Goal: Information Seeking & Learning: Learn about a topic

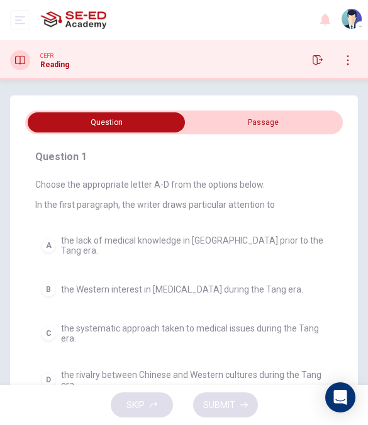
click at [267, 118] on input "checkbox" at bounding box center [107, 122] width 476 height 20
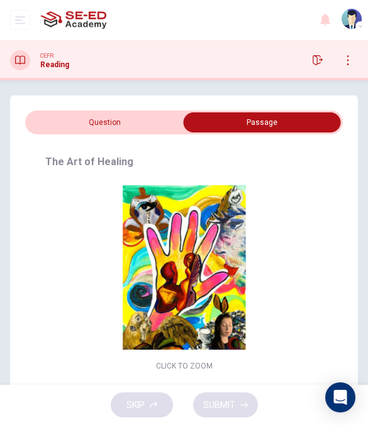
click at [147, 119] on input "checkbox" at bounding box center [262, 122] width 476 height 20
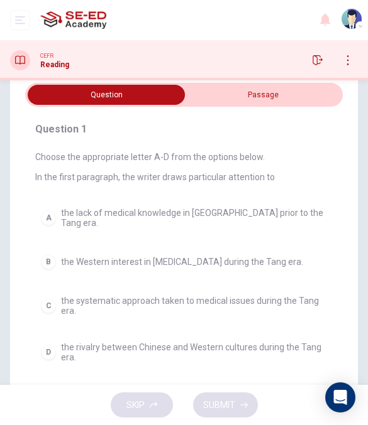
scroll to position [38, 0]
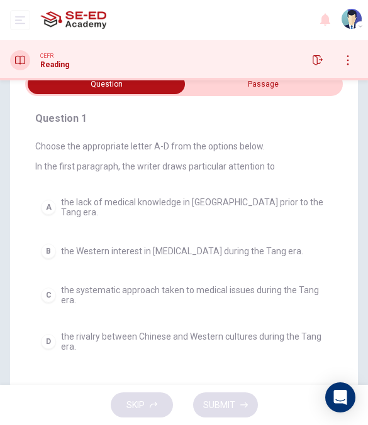
click at [243, 200] on span "the lack of medical knowledge in China prior to the Tang era." at bounding box center [194, 207] width 266 height 20
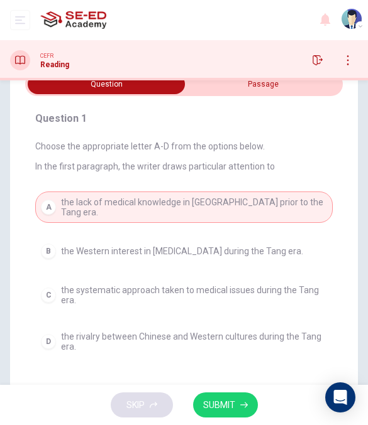
click at [243, 405] on icon "button" at bounding box center [244, 405] width 8 height 8
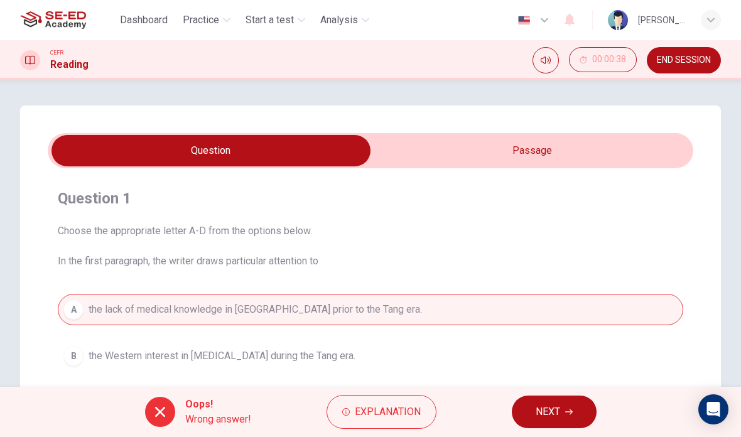
scroll to position [0, 0]
click at [367, 154] on input "checkbox" at bounding box center [211, 150] width 969 height 31
checkbox input "true"
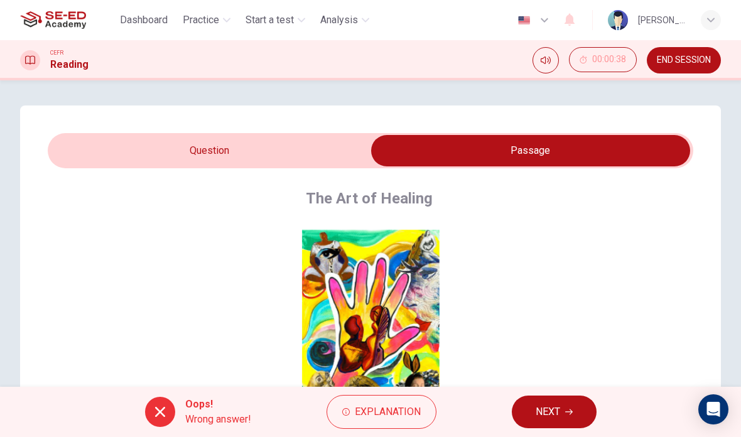
click at [367, 67] on button "END SESSION" at bounding box center [684, 60] width 74 height 26
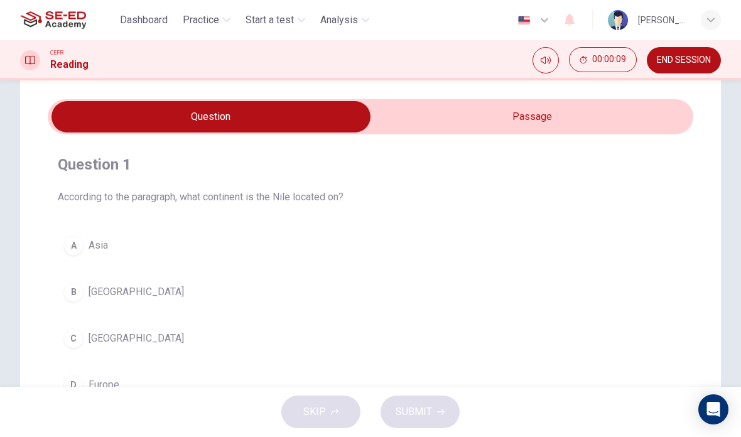
scroll to position [16, 0]
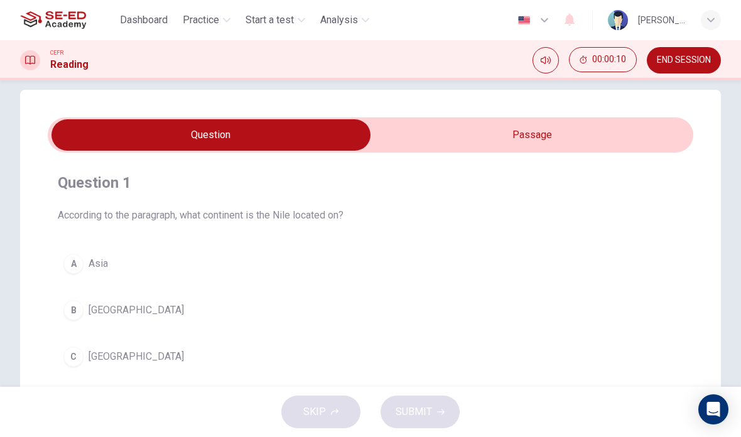
click at [581, 136] on input "checkbox" at bounding box center [211, 134] width 969 height 31
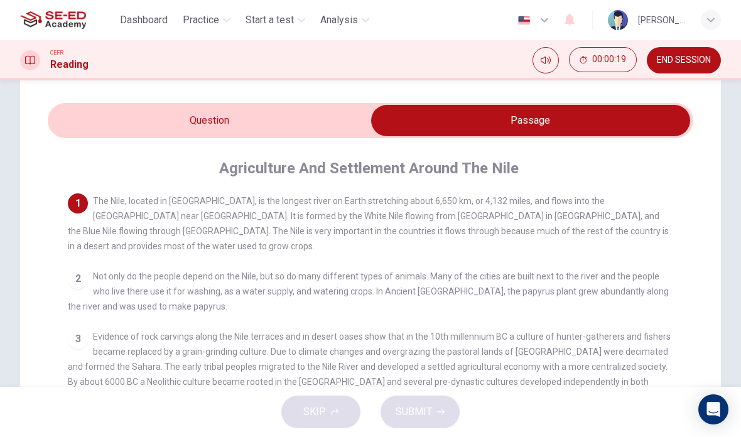
scroll to position [31, 0]
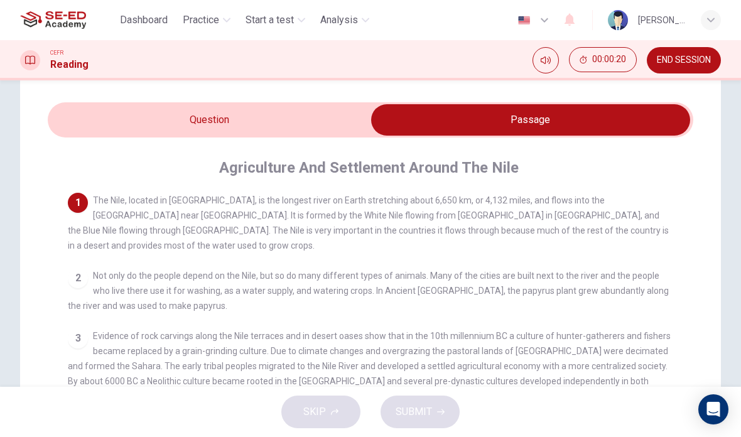
click at [272, 132] on input "checkbox" at bounding box center [530, 119] width 969 height 31
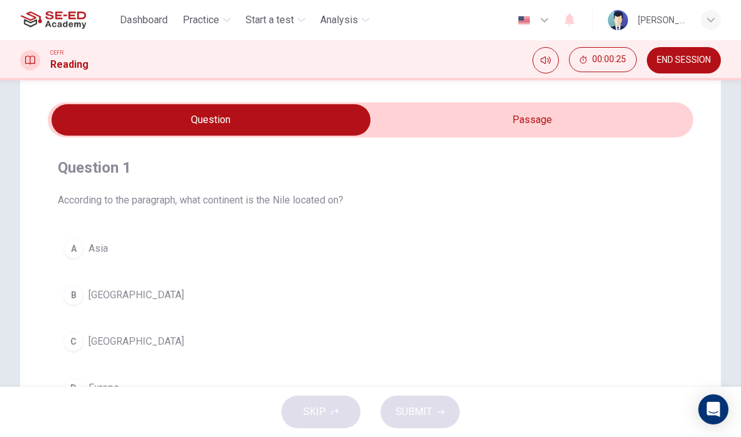
click at [541, 122] on input "checkbox" at bounding box center [211, 119] width 969 height 31
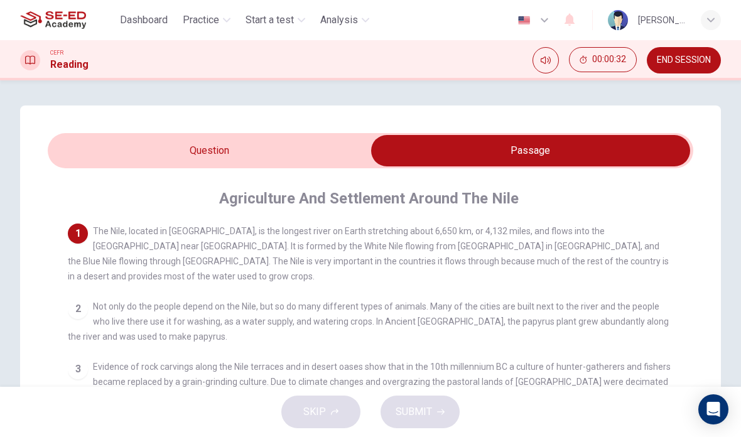
scroll to position [0, 0]
click at [302, 149] on input "checkbox" at bounding box center [530, 150] width 969 height 31
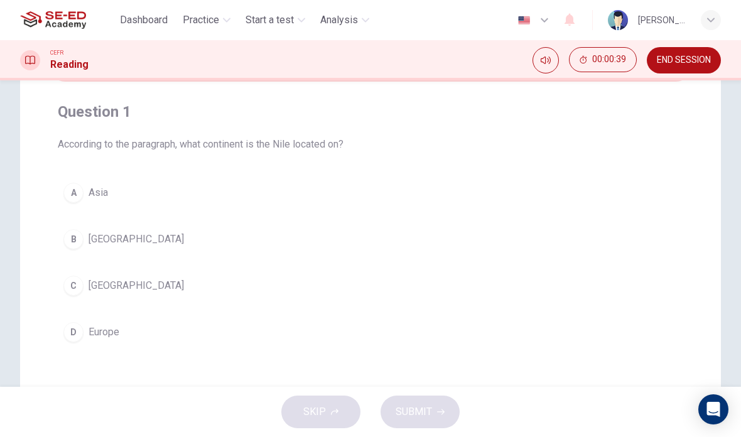
scroll to position [89, 0]
click at [227, 276] on button "C Africa" at bounding box center [371, 283] width 626 height 31
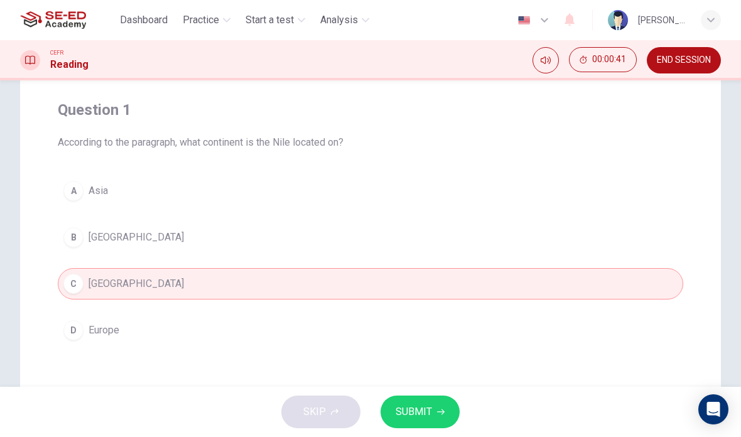
click at [416, 411] on span "SUBMIT" at bounding box center [414, 412] width 36 height 18
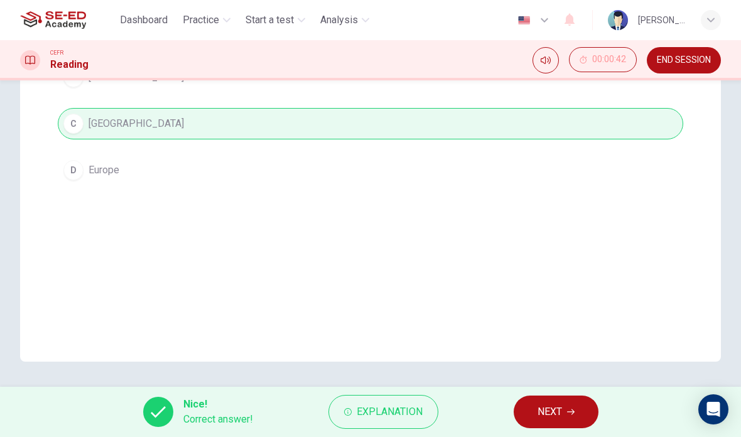
scroll to position [249, 0]
click at [559, 412] on span "NEXT" at bounding box center [550, 412] width 25 height 18
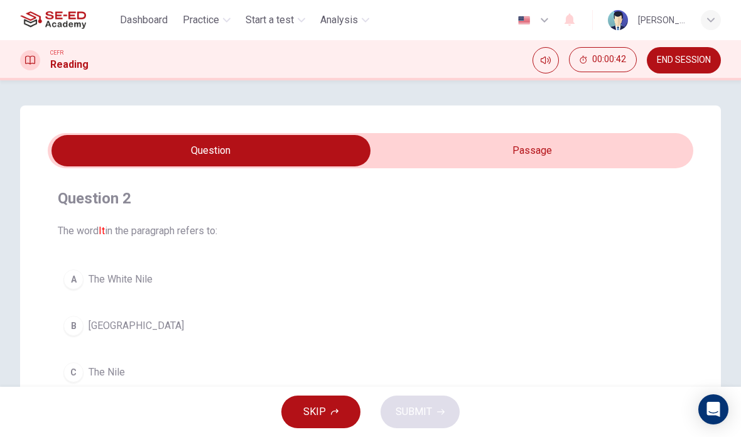
scroll to position [0, 0]
click at [571, 148] on input "checkbox" at bounding box center [211, 150] width 969 height 31
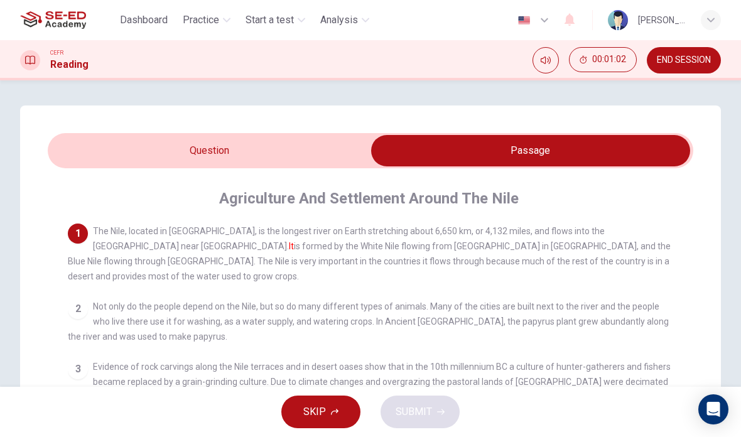
click at [307, 143] on input "checkbox" at bounding box center [530, 150] width 969 height 31
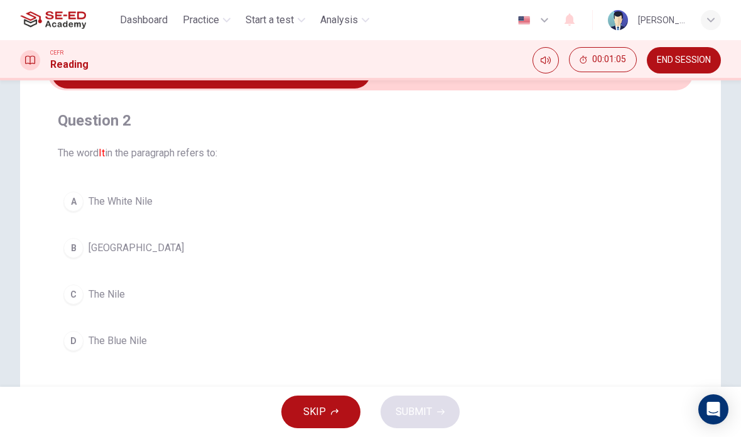
scroll to position [79, 0]
click at [368, 302] on button "C The Nile" at bounding box center [371, 293] width 626 height 31
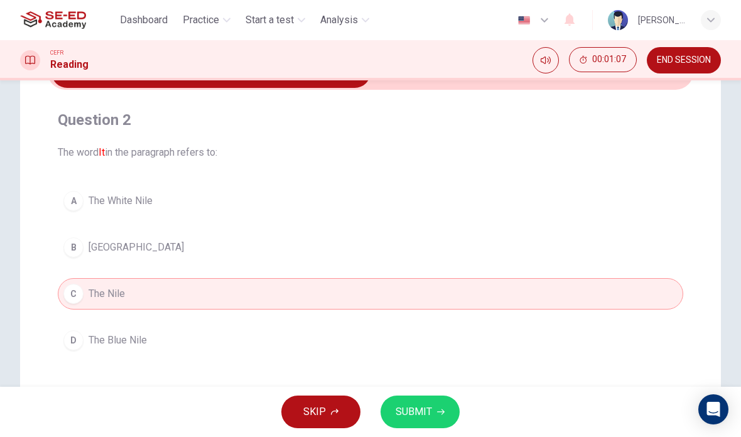
click at [427, 409] on span "SUBMIT" at bounding box center [414, 412] width 36 height 18
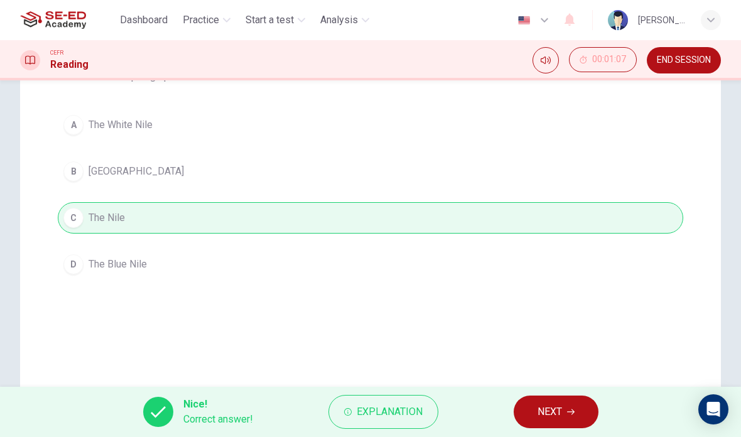
scroll to position [200, 0]
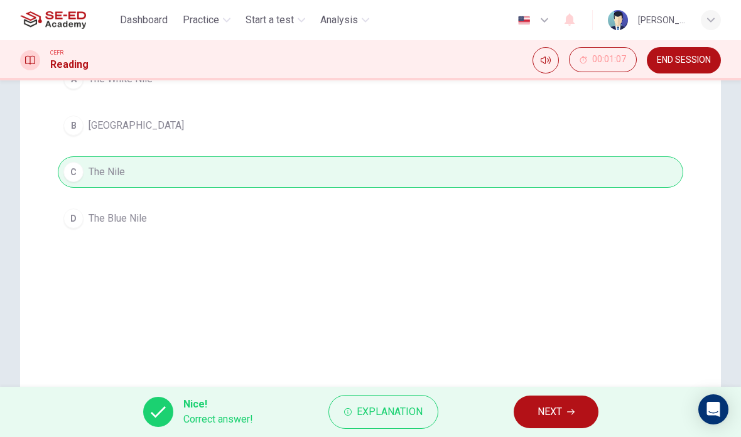
click at [552, 416] on span "NEXT" at bounding box center [550, 412] width 25 height 18
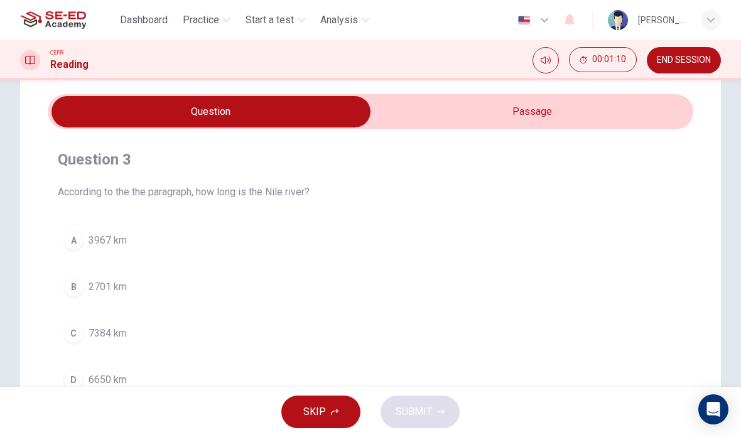
scroll to position [12, 0]
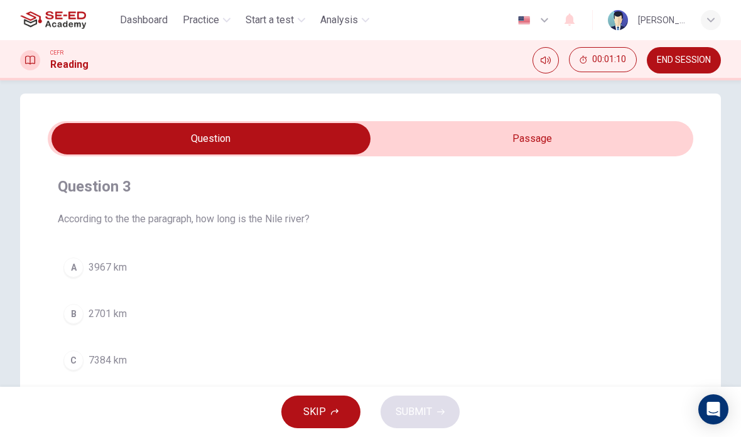
click at [546, 138] on input "checkbox" at bounding box center [211, 138] width 969 height 31
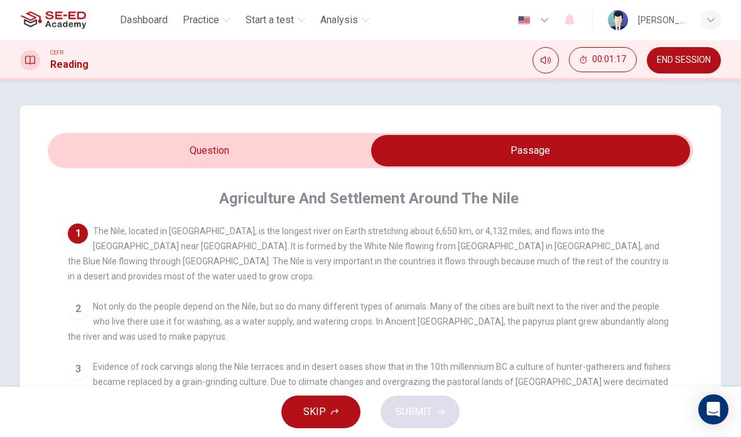
scroll to position [0, 0]
click at [311, 149] on input "checkbox" at bounding box center [530, 150] width 969 height 31
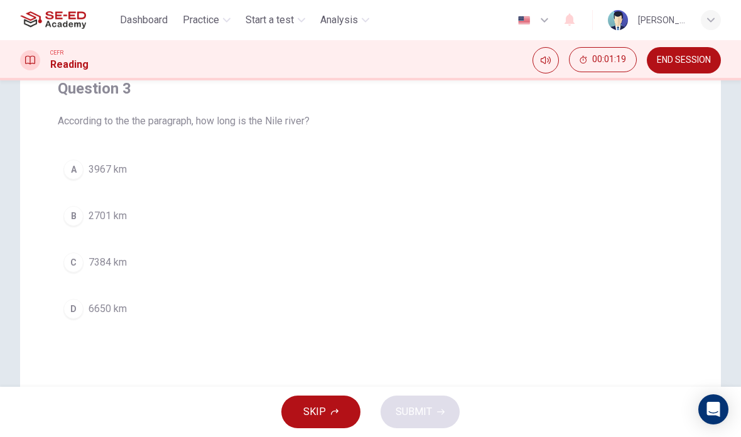
scroll to position [111, 0]
click at [312, 316] on button "D 6650 km" at bounding box center [371, 307] width 626 height 31
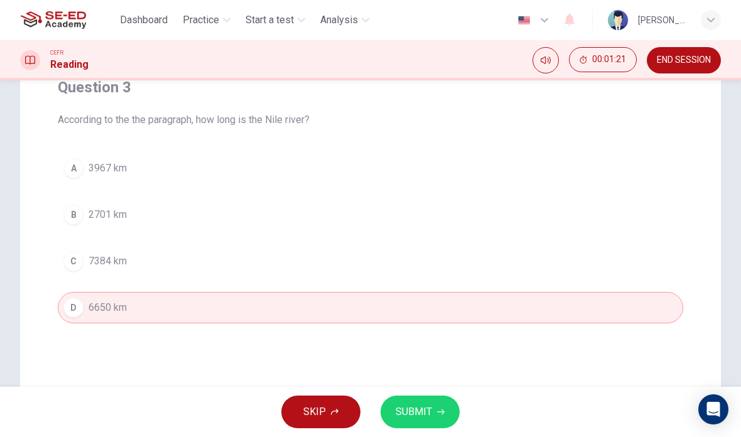
click at [427, 407] on span "SUBMIT" at bounding box center [414, 412] width 36 height 18
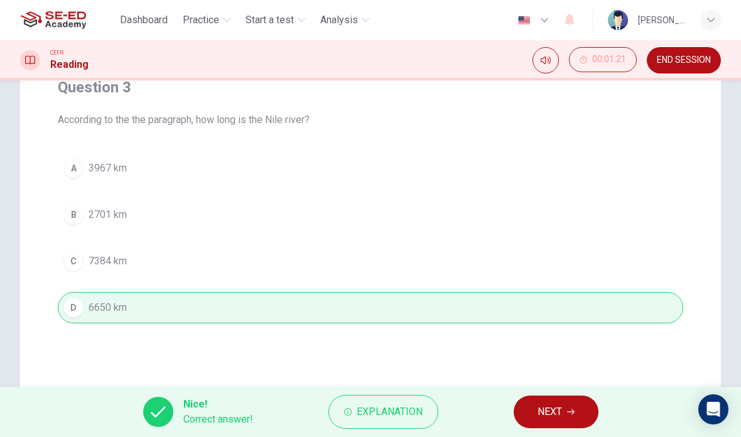
click at [546, 410] on span "NEXT" at bounding box center [550, 412] width 25 height 18
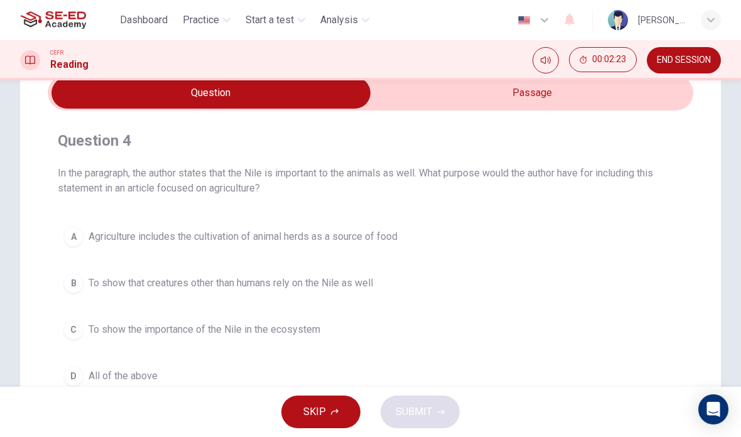
scroll to position [58, 0]
click at [135, 368] on button "D All of the above" at bounding box center [371, 375] width 626 height 31
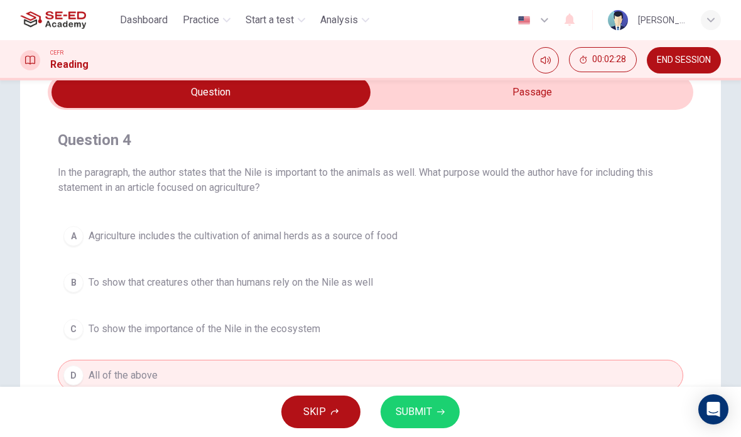
click at [423, 414] on span "SUBMIT" at bounding box center [414, 412] width 36 height 18
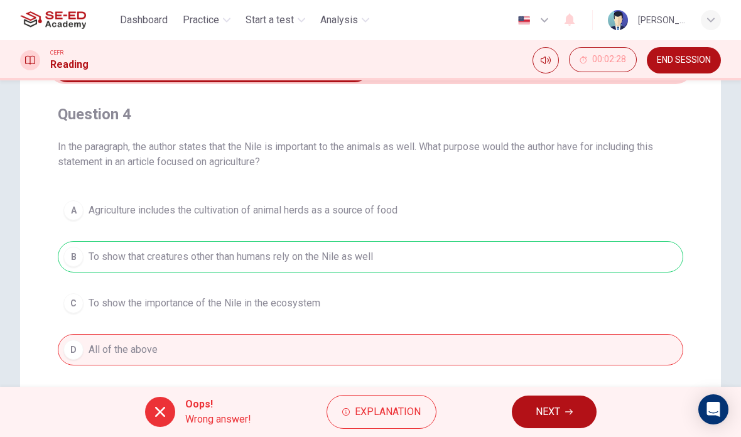
scroll to position [114, 0]
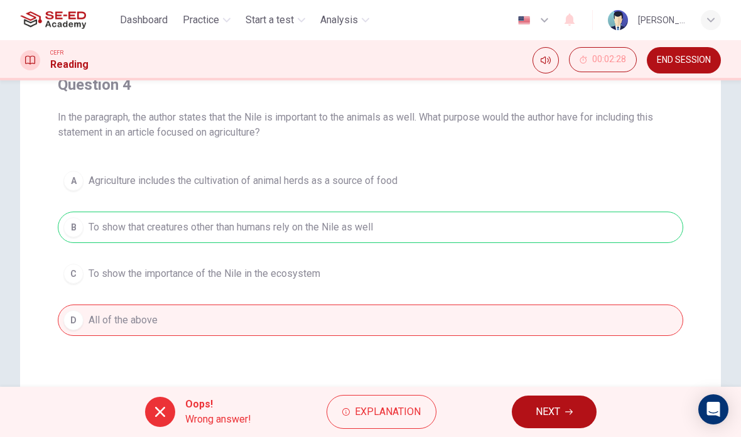
click at [541, 413] on span "NEXT" at bounding box center [548, 412] width 25 height 18
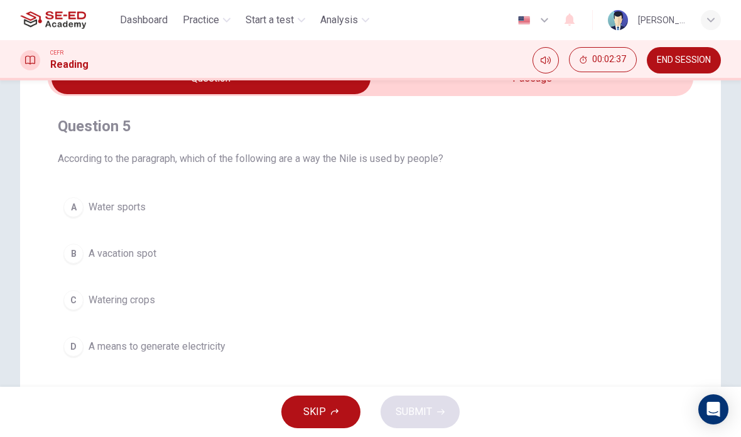
scroll to position [58, 0]
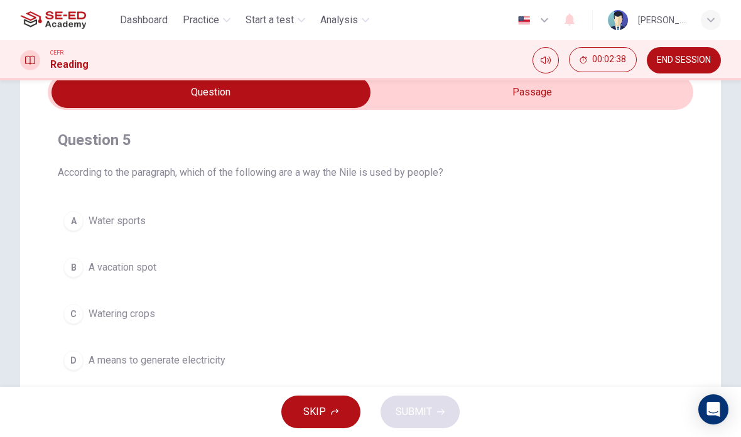
click at [551, 103] on input "checkbox" at bounding box center [211, 92] width 969 height 31
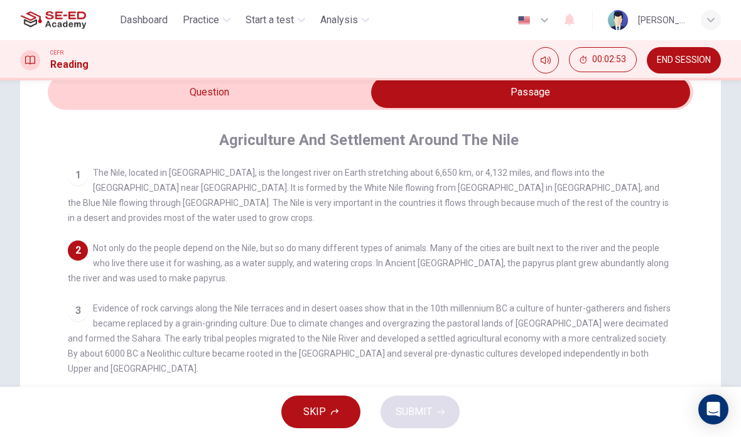
click at [298, 96] on input "checkbox" at bounding box center [530, 92] width 969 height 31
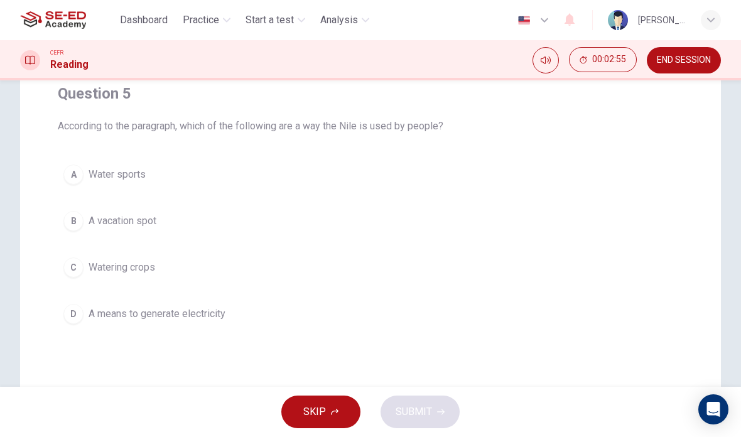
scroll to position [107, 0]
click at [462, 263] on button "C Watering crops" at bounding box center [371, 264] width 626 height 31
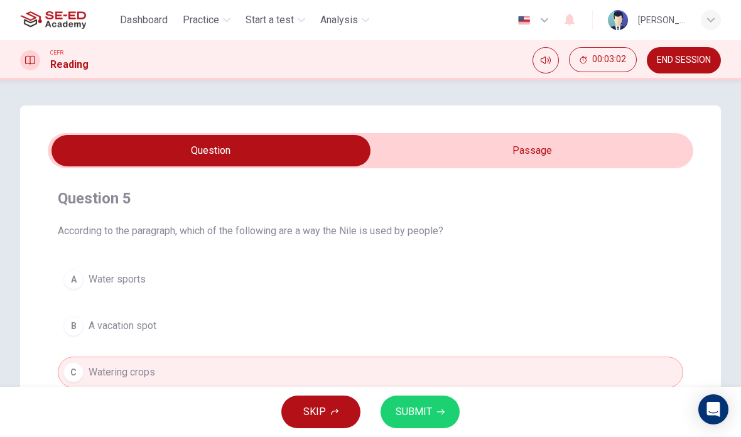
scroll to position [0, 0]
click at [529, 152] on input "checkbox" at bounding box center [211, 150] width 969 height 31
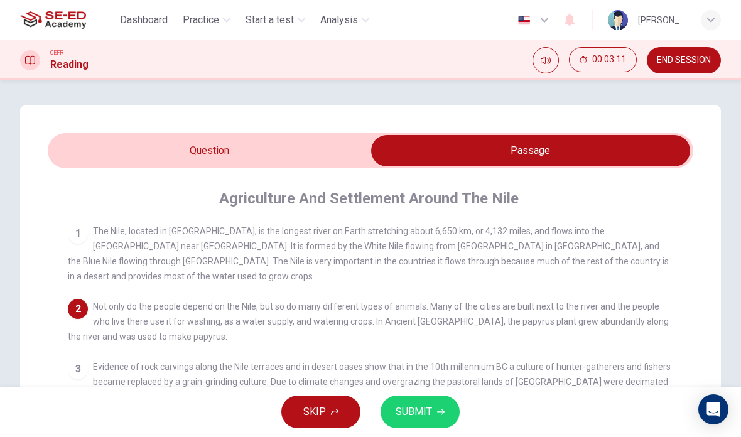
click at [317, 166] on input "checkbox" at bounding box center [530, 150] width 969 height 31
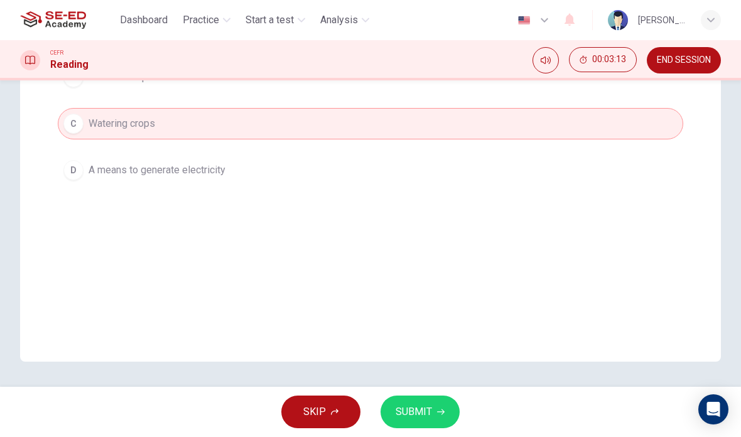
scroll to position [249, 0]
click at [409, 417] on span "SUBMIT" at bounding box center [414, 412] width 36 height 18
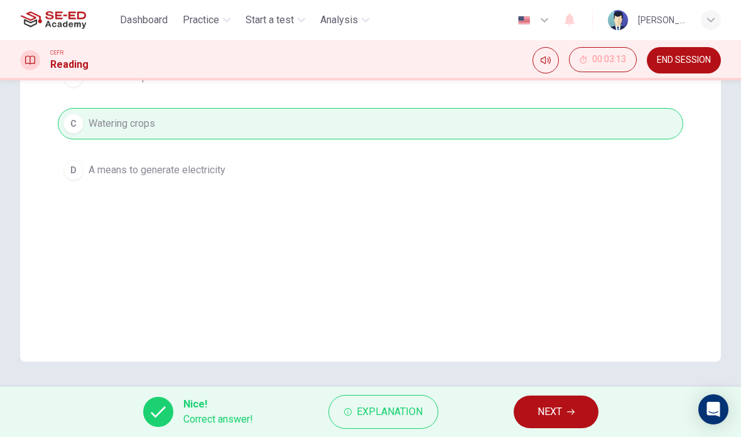
click at [557, 396] on button "NEXT" at bounding box center [556, 412] width 85 height 33
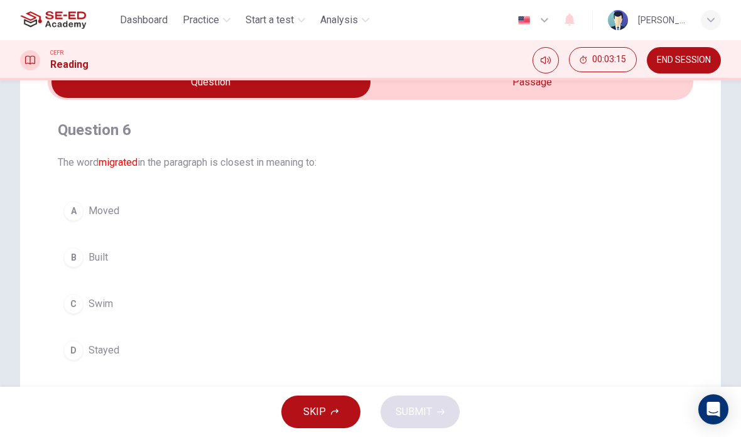
scroll to position [65, 0]
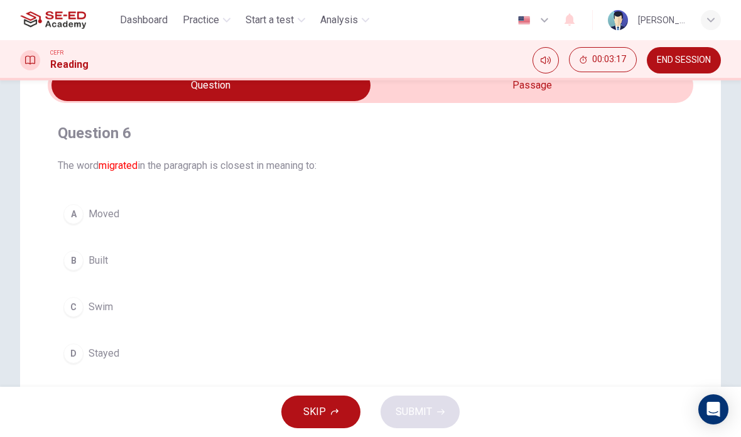
click at [518, 86] on input "checkbox" at bounding box center [211, 85] width 969 height 31
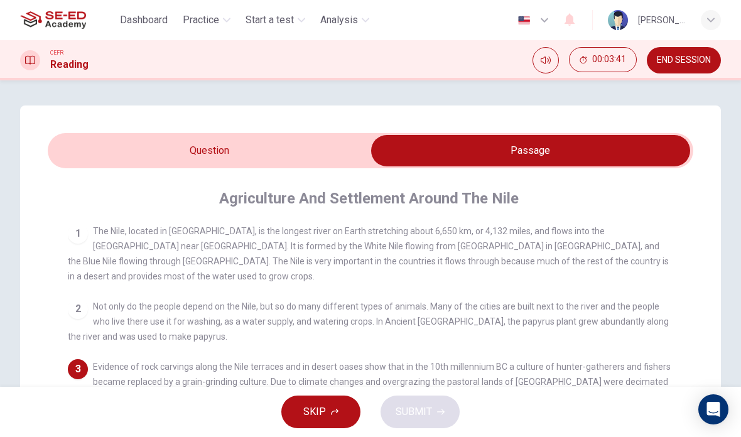
scroll to position [0, 0]
click at [296, 160] on input "checkbox" at bounding box center [530, 150] width 969 height 31
checkbox input "false"
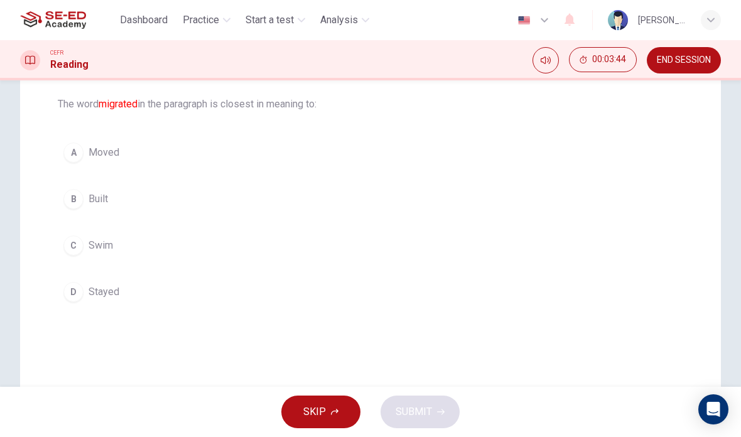
scroll to position [140, 0]
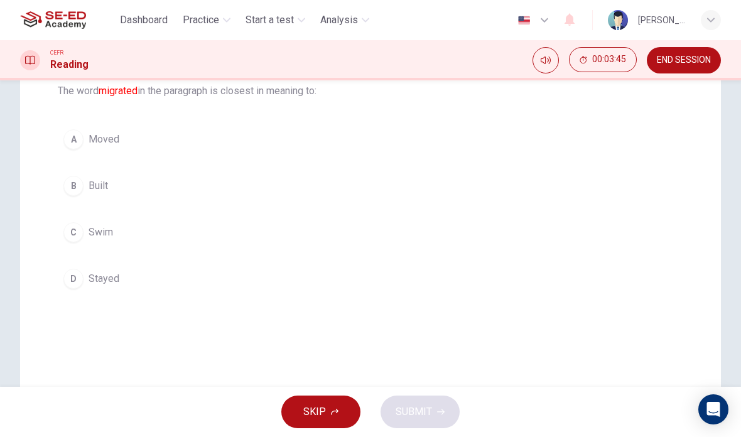
click at [360, 280] on button "D Stayed" at bounding box center [371, 278] width 626 height 31
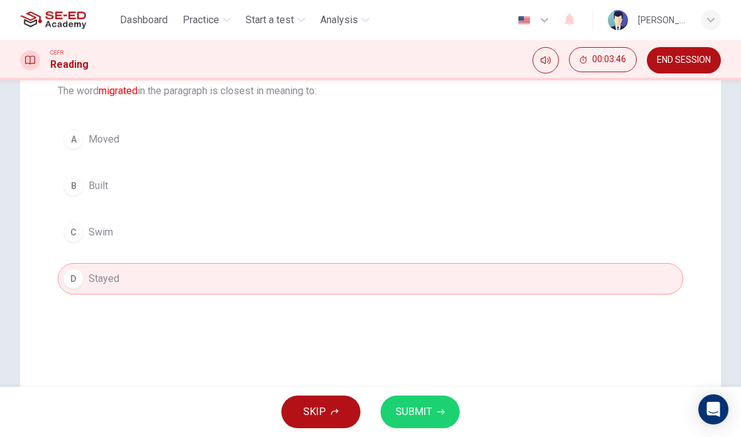
click at [425, 410] on span "SUBMIT" at bounding box center [414, 412] width 36 height 18
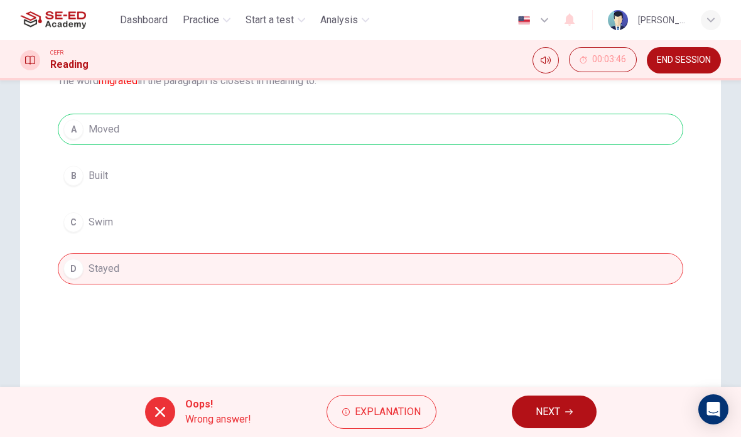
scroll to position [153, 0]
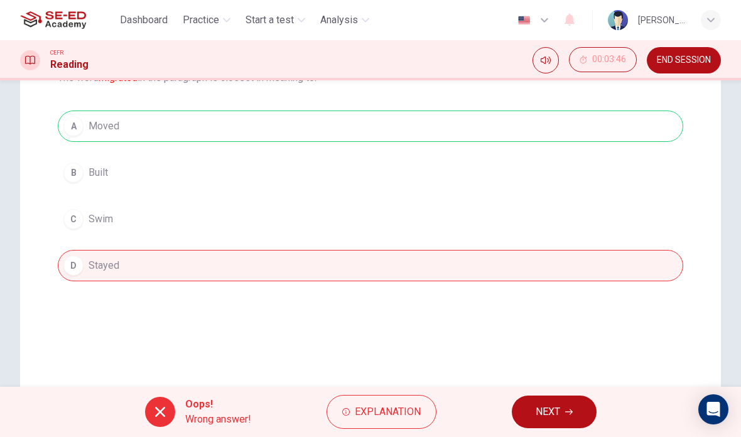
click at [572, 406] on button "NEXT" at bounding box center [554, 412] width 85 height 33
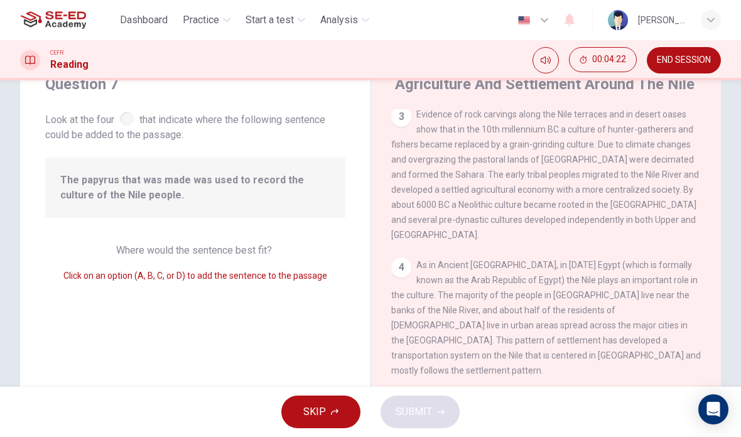
scroll to position [57, 0]
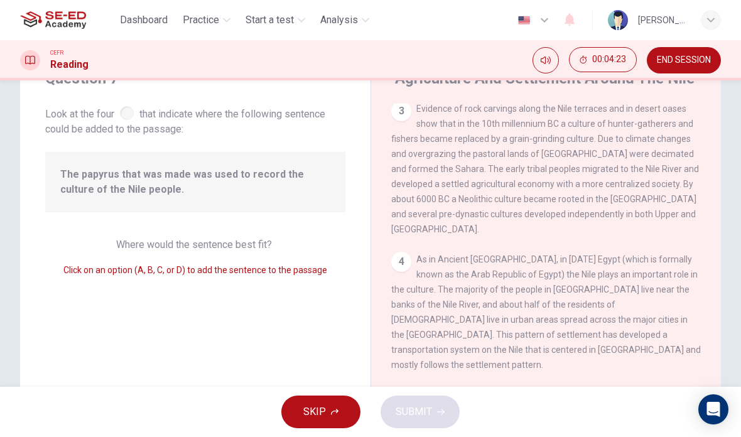
click at [405, 252] on div "4" at bounding box center [401, 262] width 20 height 20
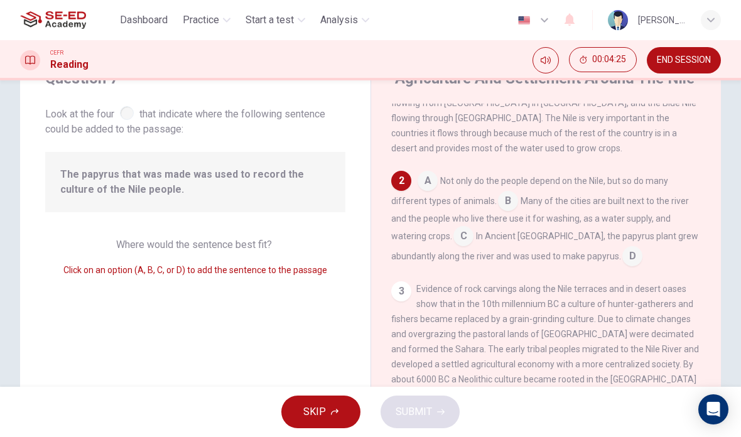
scroll to position [57, 0]
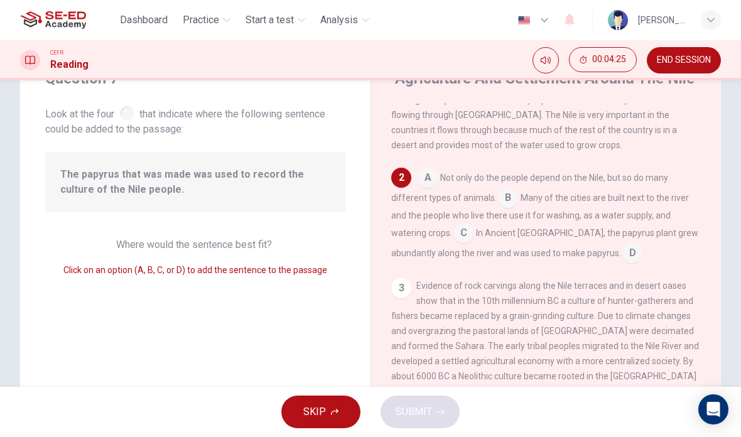
click at [467, 224] on input at bounding box center [464, 234] width 20 height 20
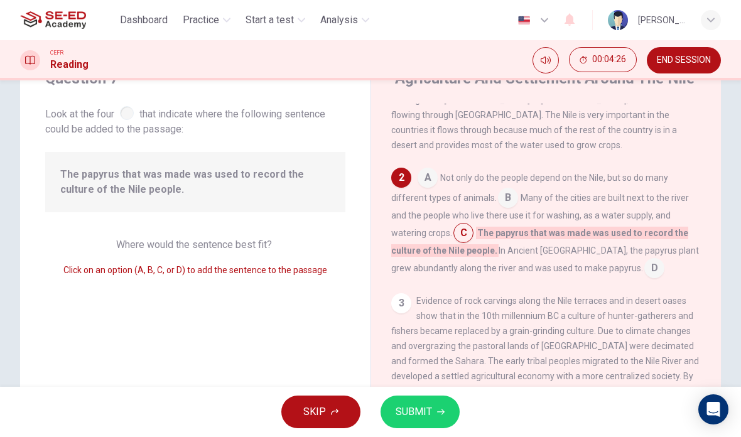
click at [507, 173] on div "A Not only do the people depend on the Nile, but so do many different types of …" at bounding box center [546, 223] width 310 height 111
click at [507, 189] on input at bounding box center [508, 199] width 20 height 20
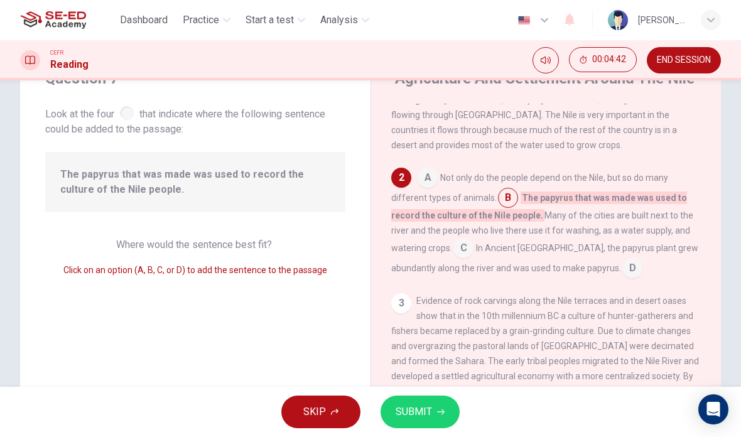
click at [467, 239] on input at bounding box center [464, 249] width 20 height 20
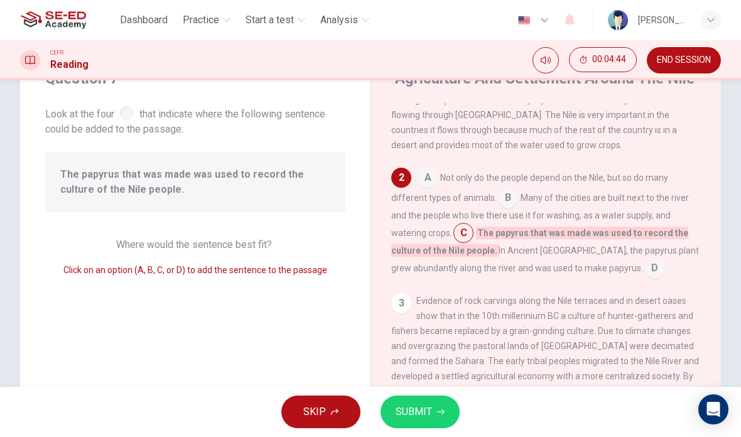
click at [469, 224] on input at bounding box center [464, 234] width 20 height 20
click at [515, 271] on div "1 The Nile, located in [GEOGRAPHIC_DATA], is the longest river on Earth stretch…" at bounding box center [554, 284] width 327 height 361
click at [461, 227] on input at bounding box center [464, 234] width 20 height 20
click at [391, 298] on div "Agriculture And Settlement Around The Nile 1 The Nile, located in [GEOGRAPHIC_D…" at bounding box center [546, 266] width 351 height 437
click at [645, 259] on input at bounding box center [655, 269] width 20 height 20
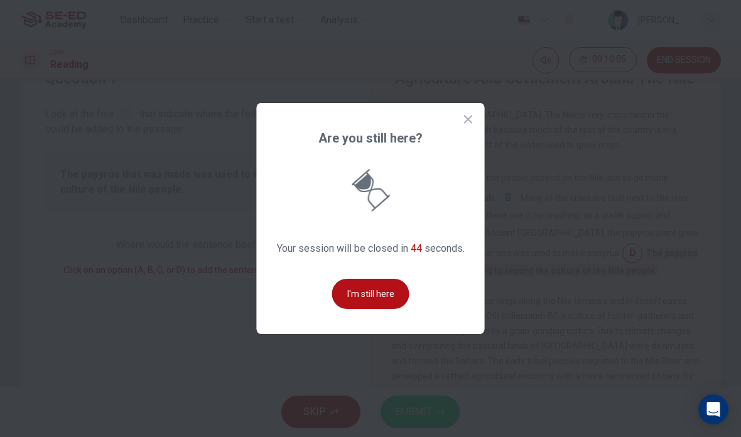
click at [369, 309] on button "I'm still here" at bounding box center [370, 294] width 77 height 30
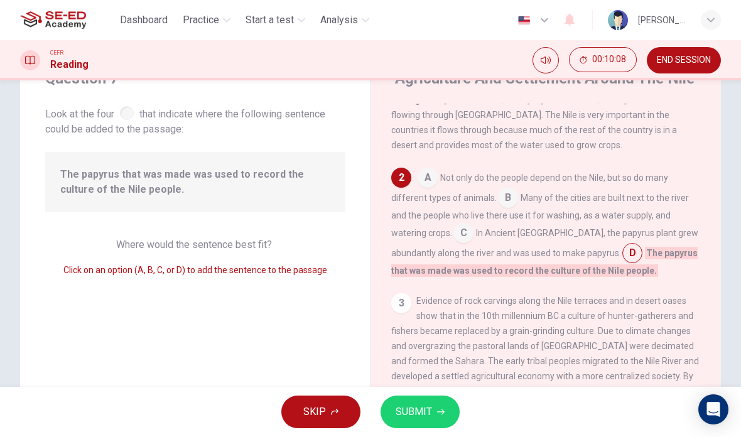
click at [438, 405] on button "SUBMIT" at bounding box center [420, 412] width 79 height 33
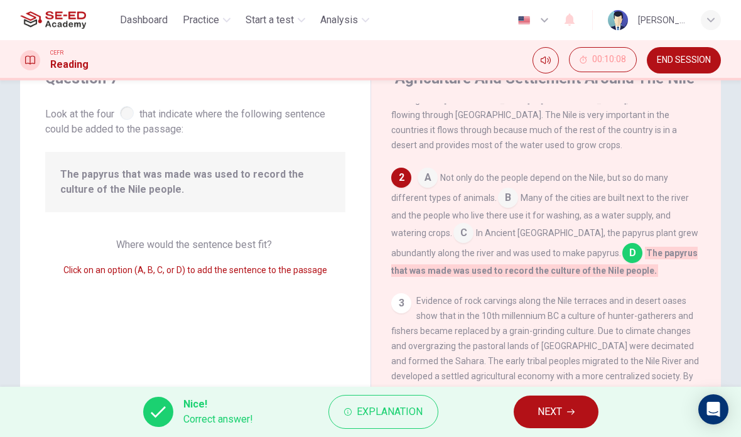
click at [567, 420] on button "NEXT" at bounding box center [556, 412] width 85 height 33
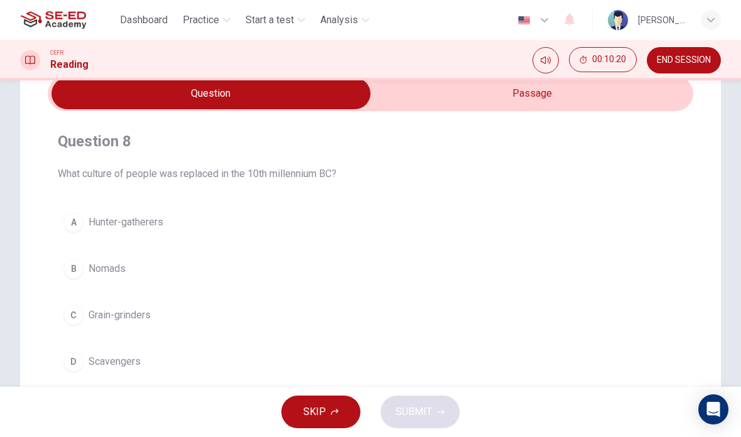
click at [637, 102] on input "checkbox" at bounding box center [211, 93] width 969 height 31
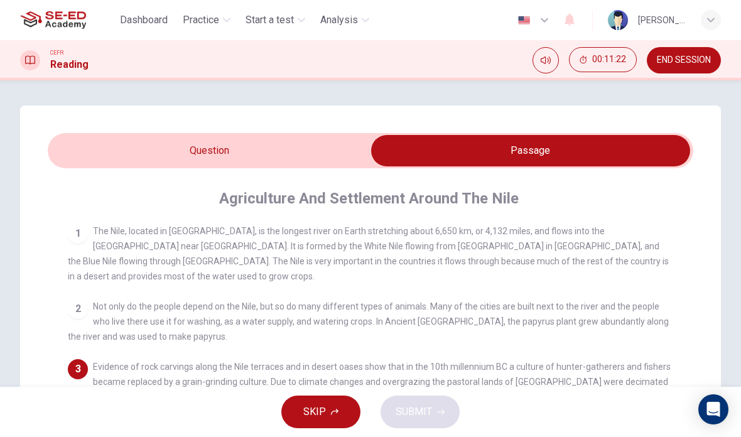
scroll to position [0, 0]
click at [213, 153] on input "checkbox" at bounding box center [530, 150] width 969 height 31
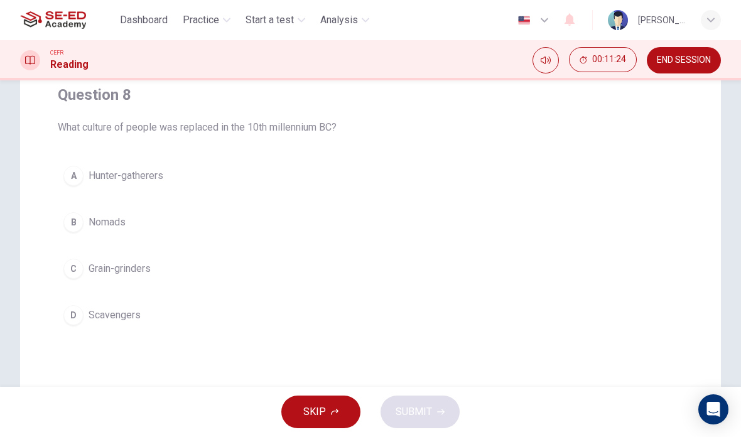
scroll to position [65, 0]
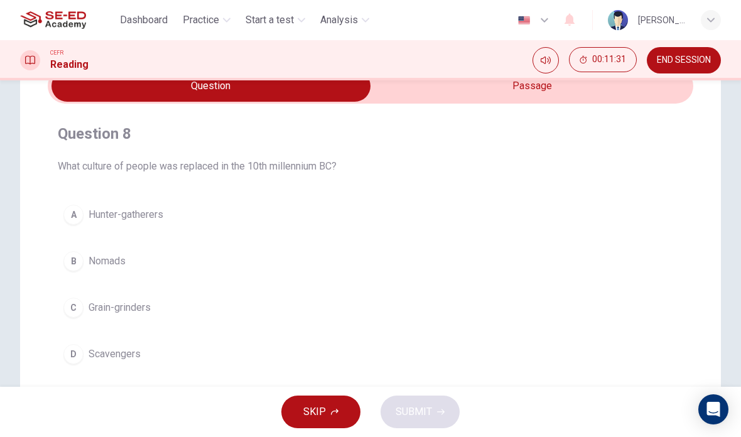
click at [587, 99] on input "checkbox" at bounding box center [211, 85] width 969 height 31
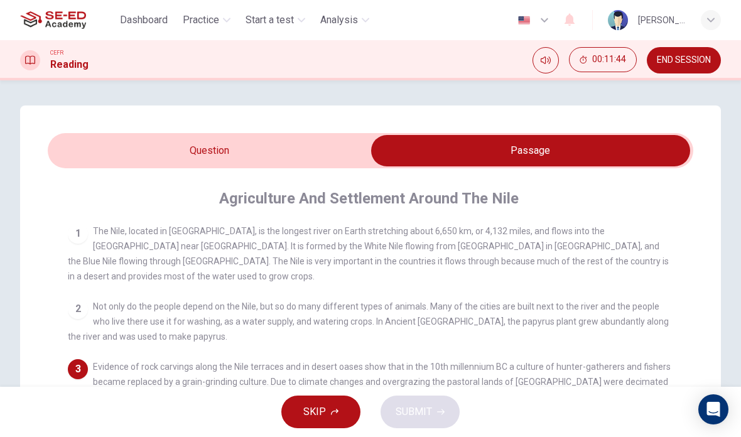
scroll to position [0, 0]
click at [302, 145] on input "checkbox" at bounding box center [530, 150] width 969 height 31
checkbox input "false"
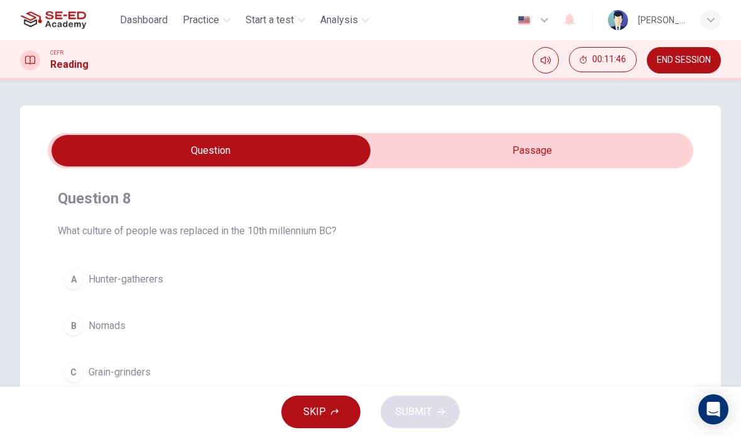
scroll to position [21, 0]
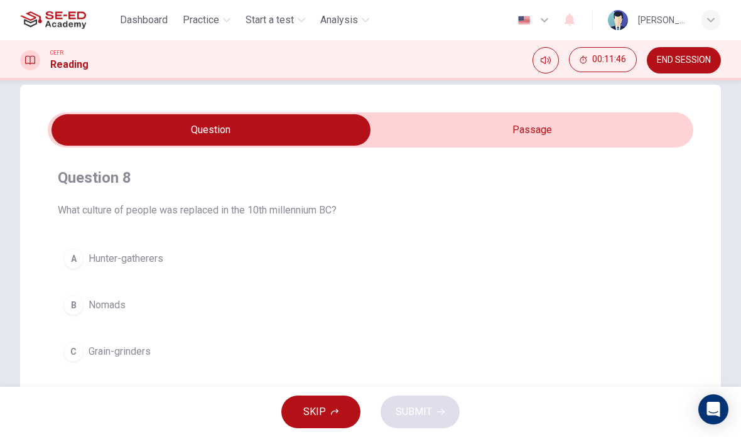
click at [456, 264] on button "A Hunter-gatherers" at bounding box center [371, 258] width 626 height 31
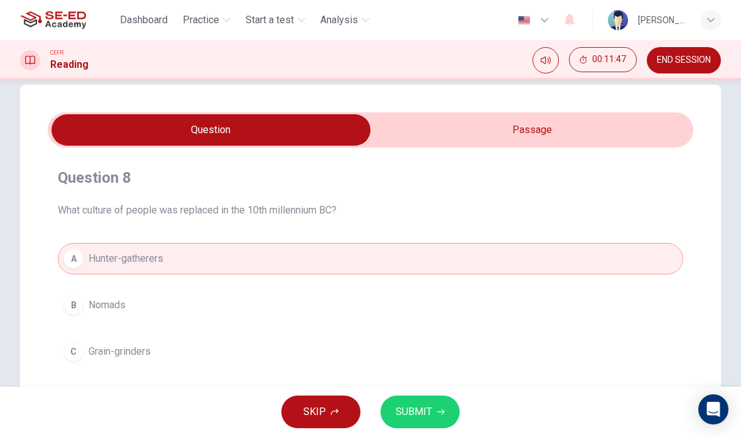
click at [423, 415] on span "SUBMIT" at bounding box center [414, 412] width 36 height 18
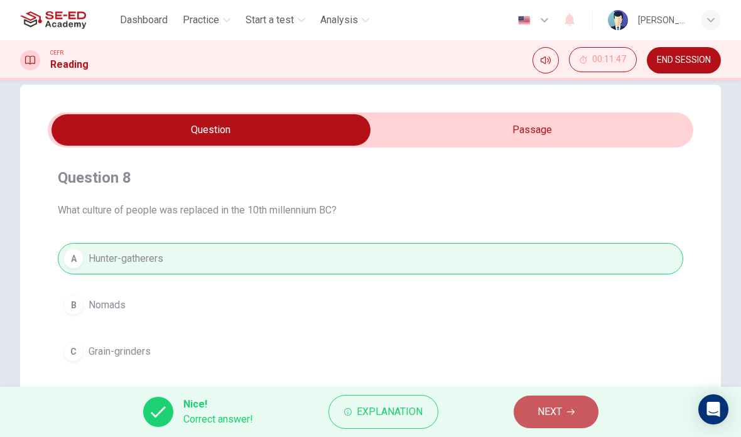
click at [550, 420] on span "NEXT" at bounding box center [550, 412] width 25 height 18
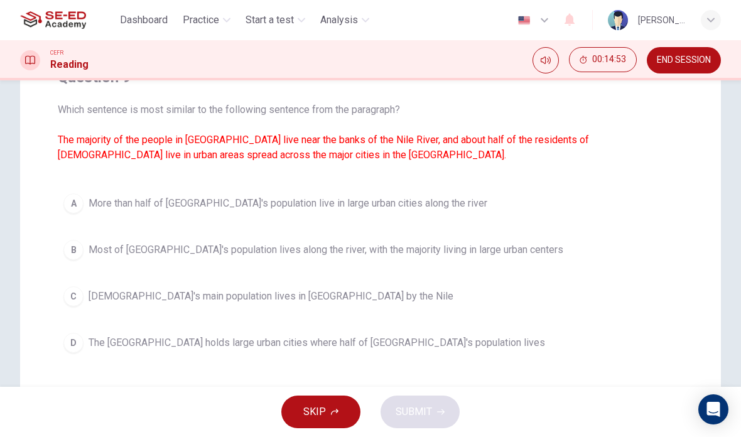
scroll to position [123, 0]
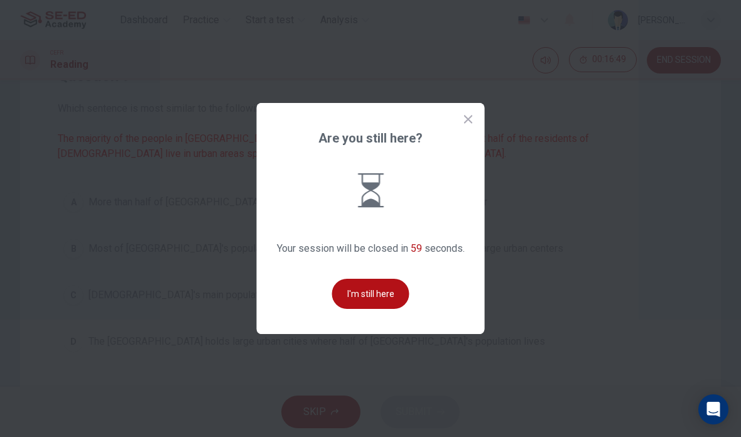
click at [378, 309] on button "I'm still here" at bounding box center [370, 294] width 77 height 30
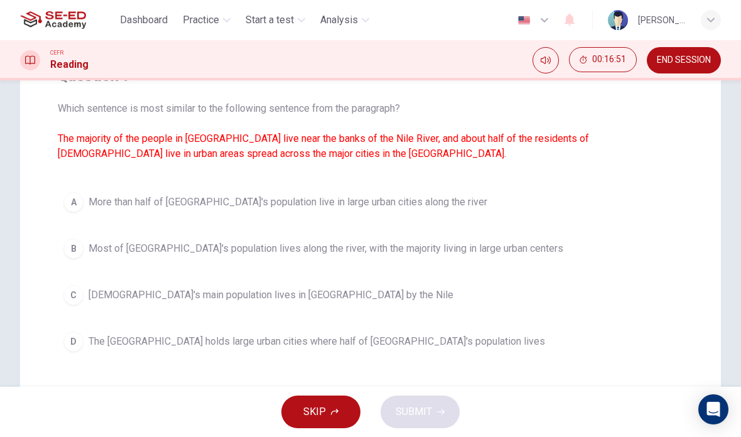
click at [317, 202] on span "More than half of [GEOGRAPHIC_DATA]'s population live in large urban cities alo…" at bounding box center [288, 202] width 399 height 15
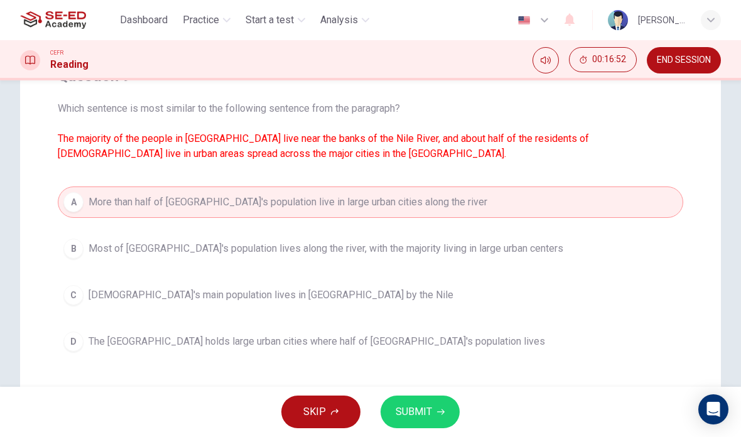
click at [435, 427] on button "SUBMIT" at bounding box center [420, 412] width 79 height 33
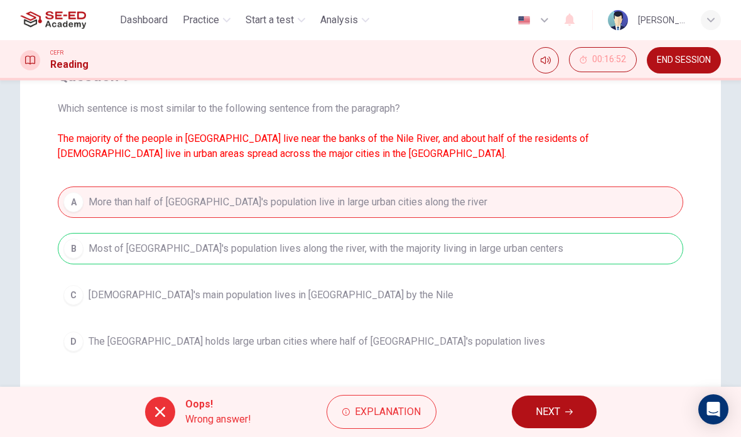
click at [538, 420] on span "NEXT" at bounding box center [548, 412] width 25 height 18
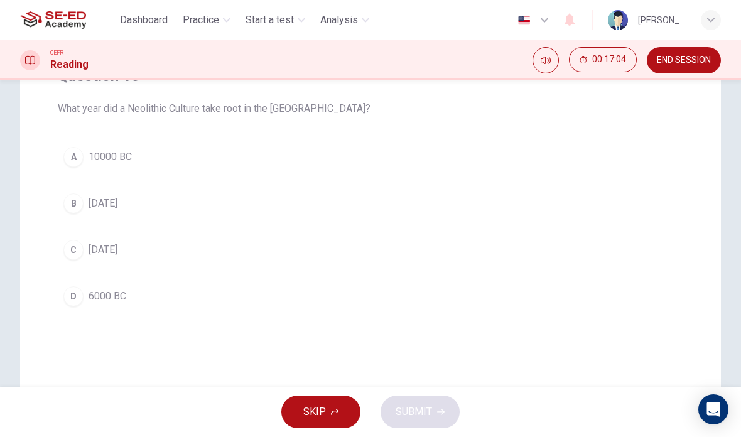
click at [680, 59] on span "END SESSION" at bounding box center [684, 60] width 54 height 10
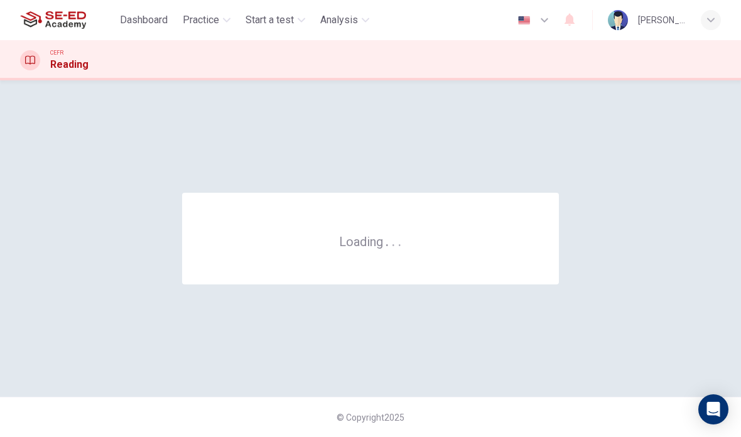
scroll to position [0, 0]
